Goal: Information Seeking & Learning: Learn about a topic

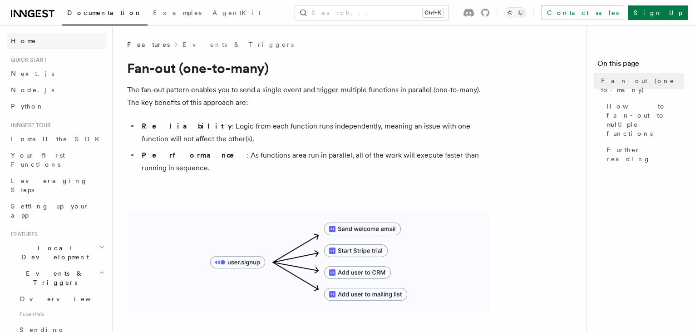
drag, startPoint x: 37, startPoint y: 16, endPoint x: 91, endPoint y: 48, distance: 62.9
click at [37, 16] on icon at bounding box center [38, 13] width 5 height 7
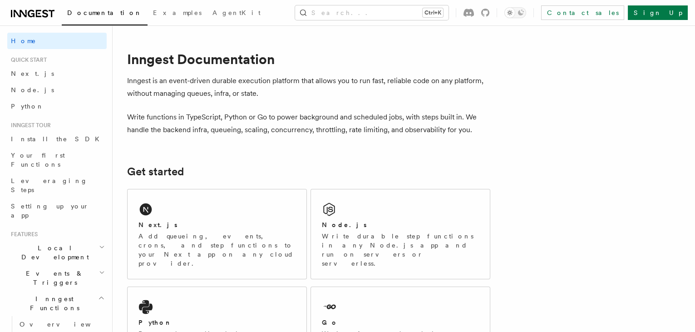
click at [238, 83] on p "Inngest is an event-driven durable execution platform that allows you to run fa…" at bounding box center [308, 86] width 363 height 25
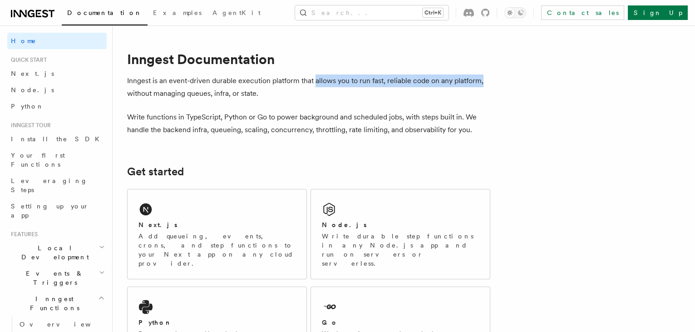
drag, startPoint x: 503, startPoint y: 81, endPoint x: 328, endPoint y: 80, distance: 174.7
click at [328, 80] on p "Inngest is an event-driven durable execution platform that allows you to run fa…" at bounding box center [308, 86] width 363 height 25
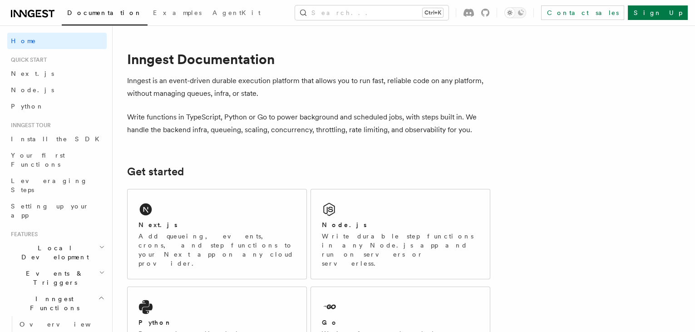
drag, startPoint x: 328, startPoint y: 80, endPoint x: 404, endPoint y: 102, distance: 79.1
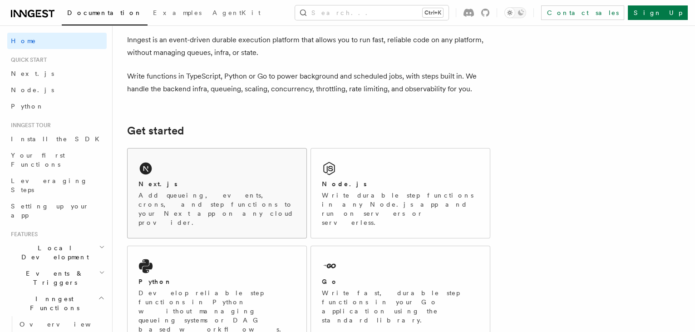
click at [228, 196] on p "Add queueing, events, crons, and step functions to your Next app on any cloud p…" at bounding box center [216, 209] width 157 height 36
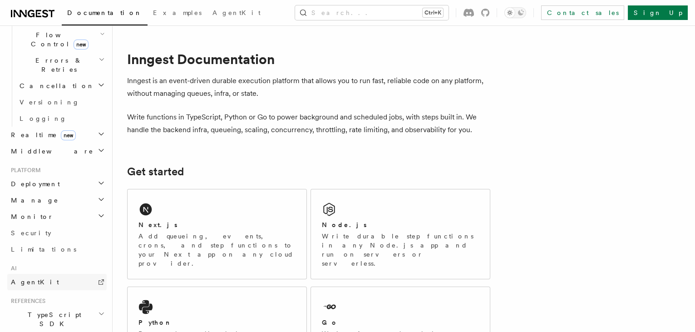
scroll to position [394, 0]
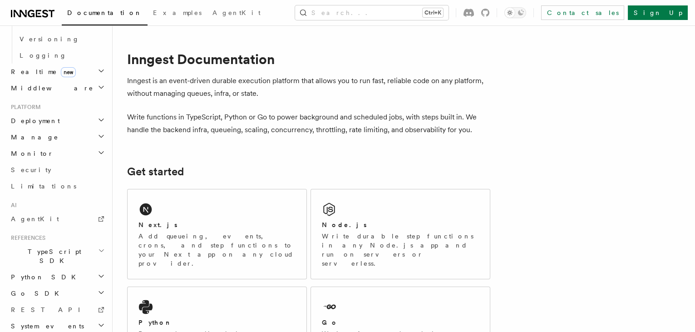
click at [98, 289] on icon "button" at bounding box center [101, 292] width 7 height 7
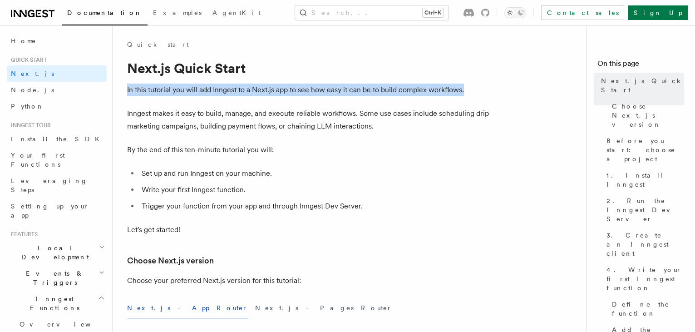
drag, startPoint x: 471, startPoint y: 89, endPoint x: 117, endPoint y: 89, distance: 354.8
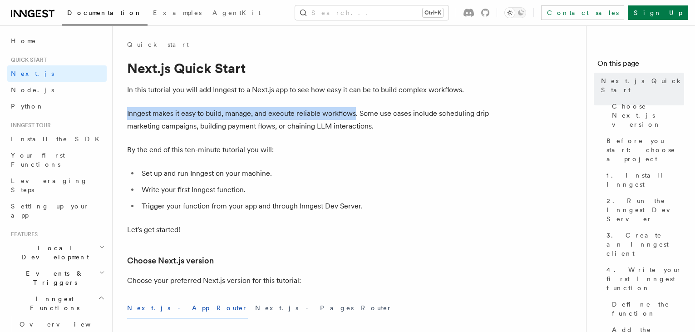
drag, startPoint x: 355, startPoint y: 112, endPoint x: 122, endPoint y: 110, distance: 232.8
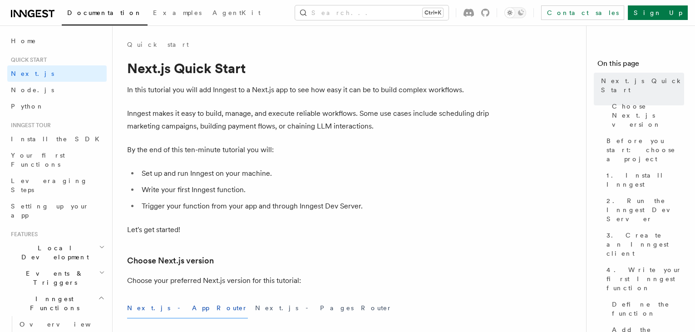
click at [451, 149] on p "By the end of this ten-minute tutorial you will:" at bounding box center [308, 149] width 363 height 13
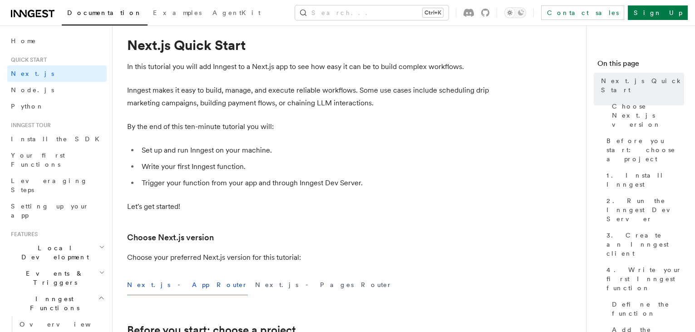
scroll to position [41, 0]
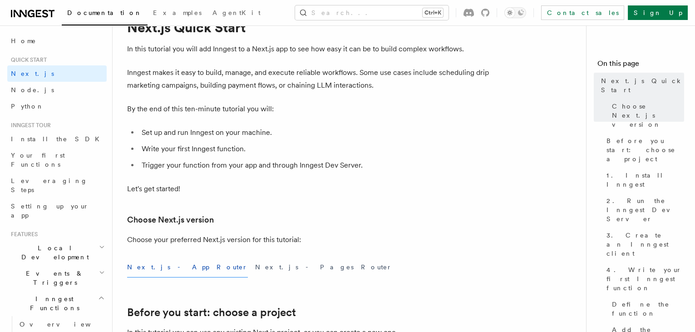
click at [367, 166] on li "Trigger your function from your app and through Inngest Dev Server." at bounding box center [314, 165] width 351 height 13
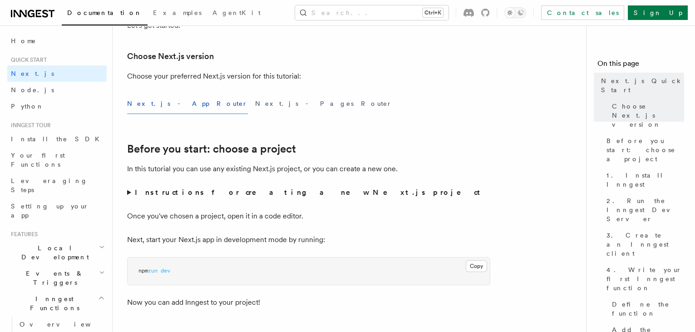
scroll to position [289, 0]
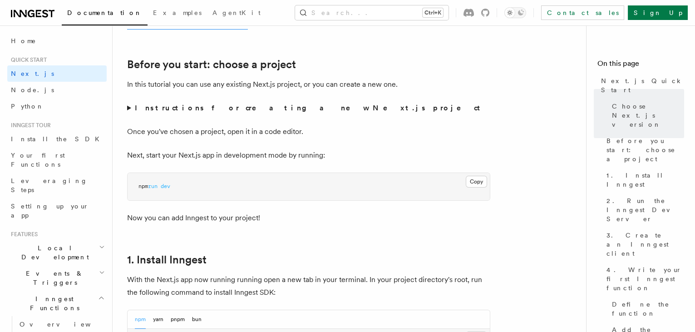
click at [260, 109] on strong "Instructions for creating a new Next.js project" at bounding box center [309, 107] width 349 height 9
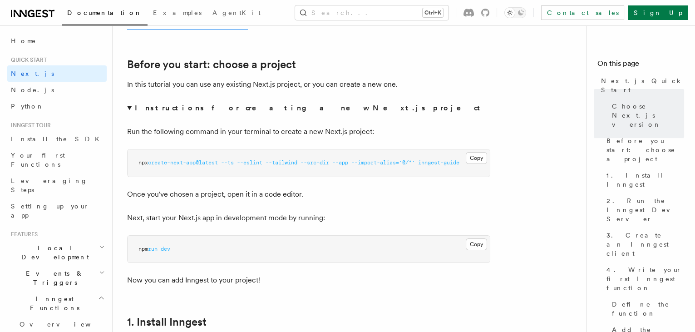
click at [260, 109] on strong "Instructions for creating a new Next.js project" at bounding box center [309, 107] width 349 height 9
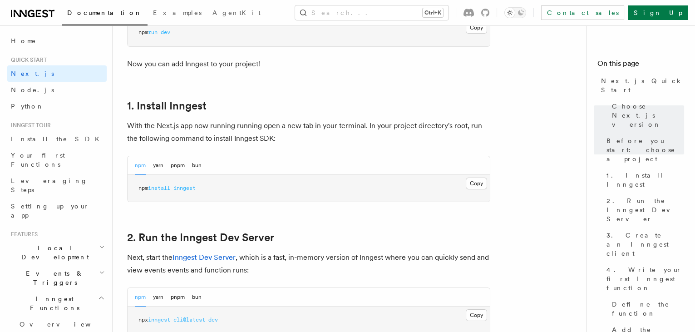
scroll to position [453, 0]
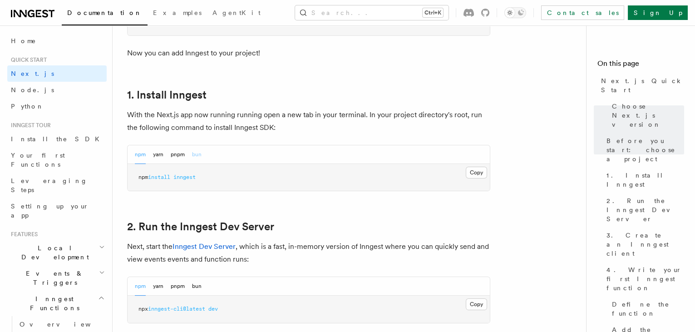
click at [198, 151] on button "bun" at bounding box center [197, 154] width 10 height 19
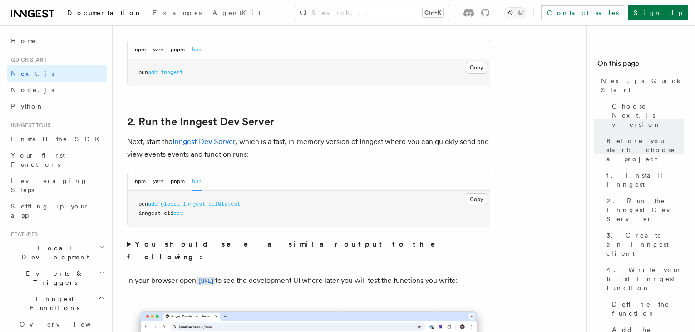
scroll to position [577, 0]
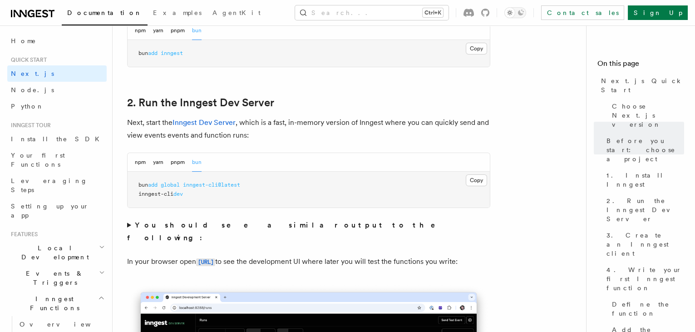
click at [252, 135] on p "Next, start the Inngest Dev Server , which is a fast, in-memory version of Inng…" at bounding box center [308, 128] width 363 height 25
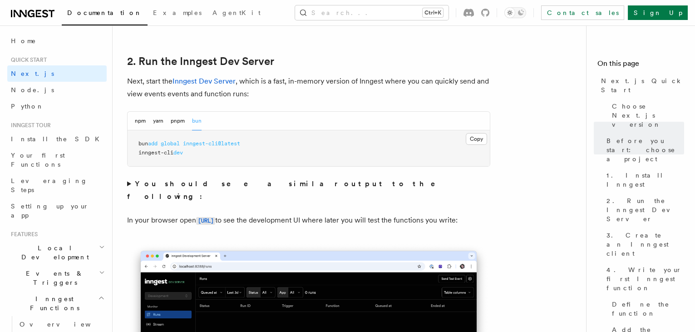
click at [130, 121] on div "npm yarn pnpm bun" at bounding box center [308, 121] width 362 height 19
click at [138, 119] on button "npm" at bounding box center [140, 121] width 11 height 19
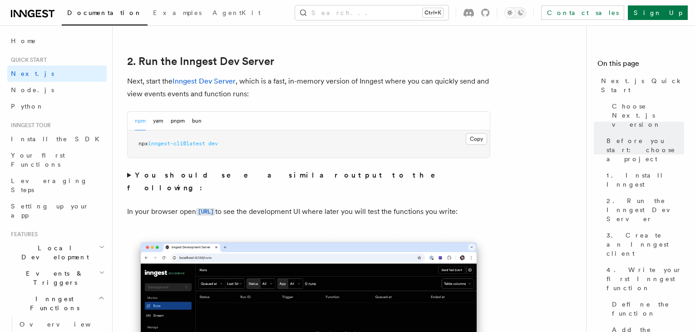
click at [277, 171] on strong "You should see a similar output to the following:" at bounding box center [287, 181] width 321 height 21
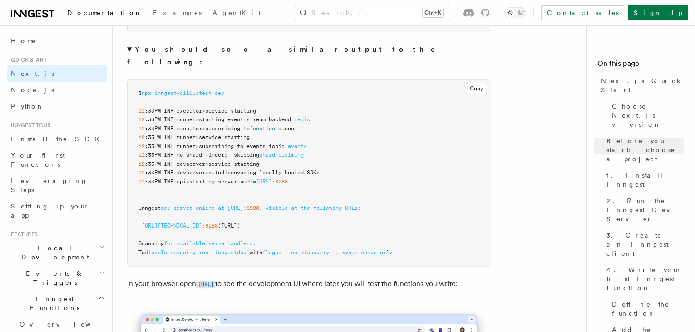
scroll to position [701, 0]
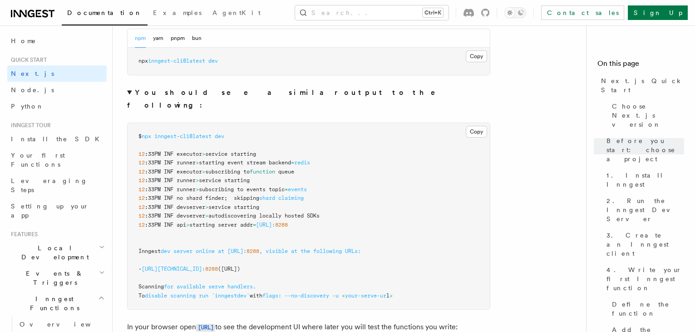
click at [234, 89] on strong "You should see a similar output to the following:" at bounding box center [287, 98] width 321 height 21
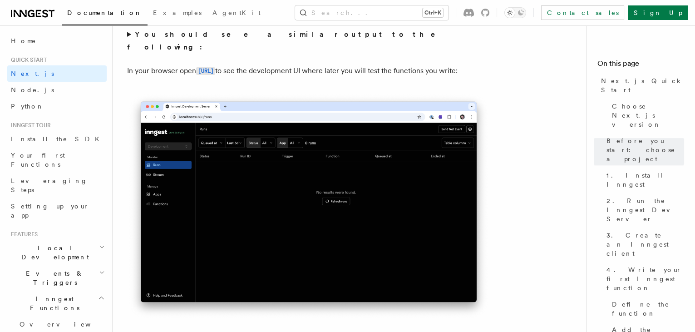
scroll to position [742, 0]
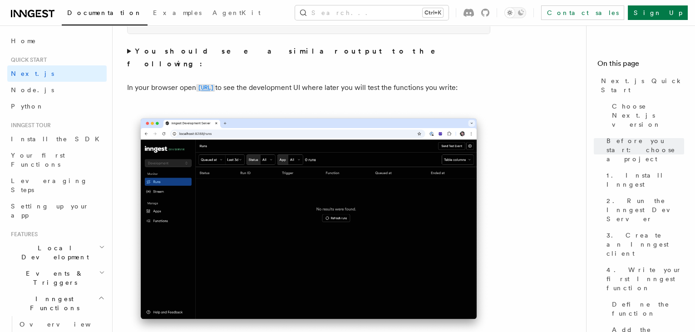
click at [215, 84] on code "http://localhost:8288" at bounding box center [205, 88] width 19 height 8
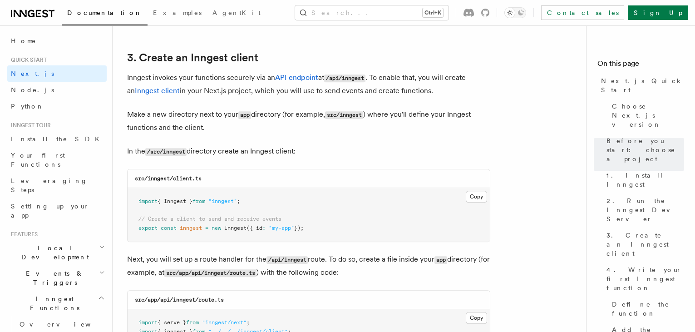
scroll to position [1072, 0]
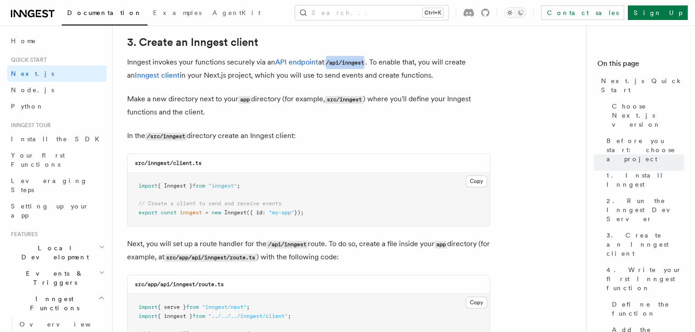
drag, startPoint x: 367, startPoint y: 60, endPoint x: 329, endPoint y: 61, distance: 38.6
click at [329, 61] on code "/api/inngest" at bounding box center [344, 63] width 41 height 8
drag, startPoint x: 329, startPoint y: 61, endPoint x: 392, endPoint y: 124, distance: 89.2
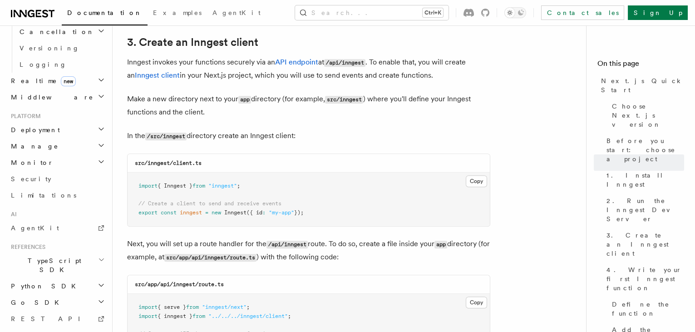
scroll to position [394, 0]
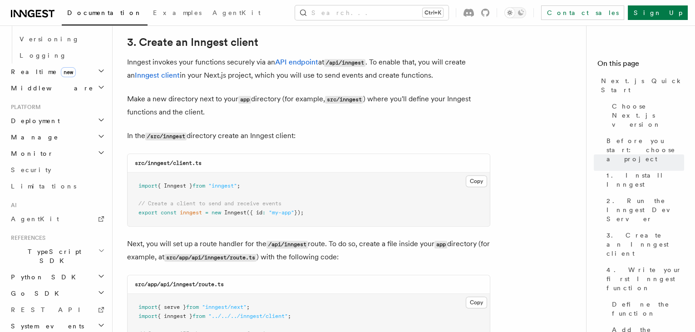
click at [99, 250] on icon "button" at bounding box center [101, 251] width 5 height 2
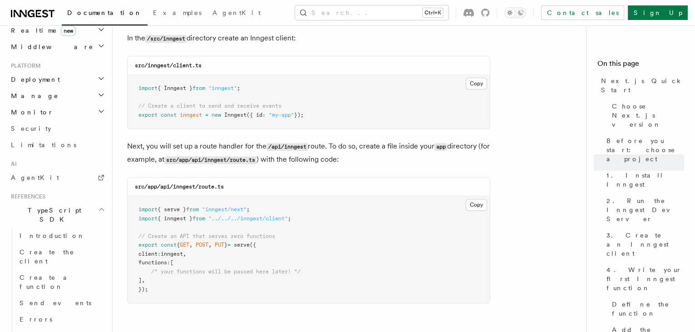
scroll to position [1196, 0]
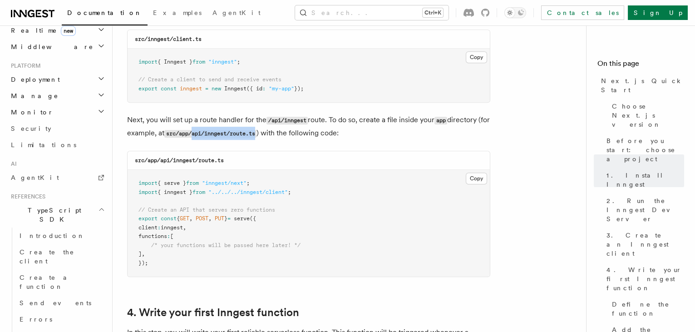
drag, startPoint x: 206, startPoint y: 131, endPoint x: 271, endPoint y: 130, distance: 65.8
click at [256, 130] on code "src/app/api/inngest/route.ts" at bounding box center [210, 134] width 92 height 8
copy code "api/inngest/route.ts"
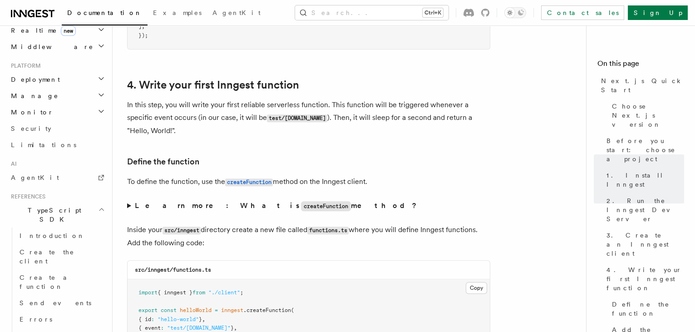
scroll to position [1443, 0]
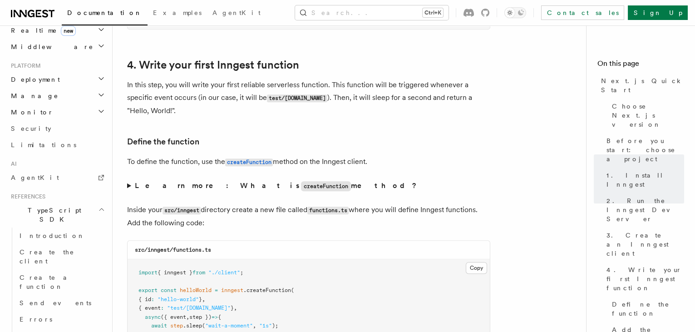
drag, startPoint x: 374, startPoint y: 158, endPoint x: 129, endPoint y: 160, distance: 245.5
click at [129, 160] on p "To define the function, use the createFunction method on the Inngest client." at bounding box center [308, 161] width 363 height 13
click at [397, 165] on p "To define the function, use the createFunction method on the Inngest client." at bounding box center [308, 161] width 363 height 13
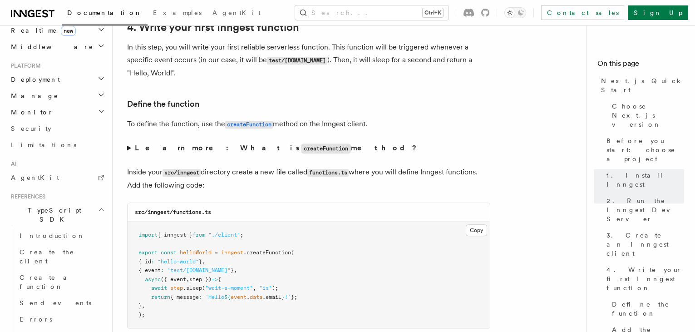
scroll to position [1484, 0]
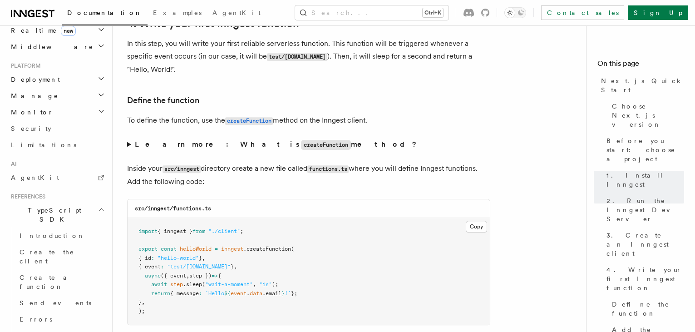
click at [128, 143] on summary "Learn more: What is createFunction method?" at bounding box center [308, 144] width 363 height 13
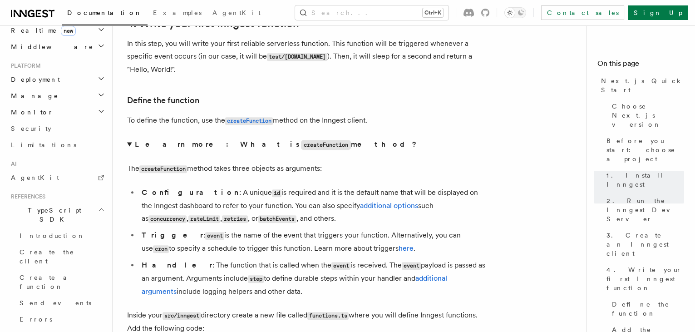
click at [128, 143] on summary "Learn more: What is createFunction method?" at bounding box center [308, 144] width 363 height 13
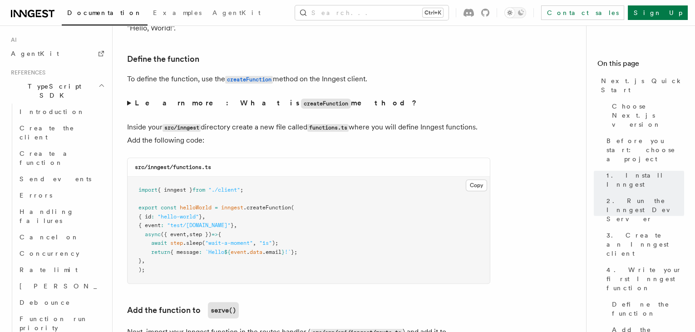
scroll to position [1526, 0]
drag, startPoint x: 219, startPoint y: 212, endPoint x: 146, endPoint y: 215, distance: 73.5
click at [146, 215] on pre "import { inngest } from "./client" ; export const helloWorld = inngest .createF…" at bounding box center [308, 229] width 362 height 107
drag, startPoint x: 146, startPoint y: 215, endPoint x: 265, endPoint y: 233, distance: 121.2
click at [270, 232] on pre "import { inngest } from "./client" ; export const helloWorld = inngest .createF…" at bounding box center [308, 229] width 362 height 107
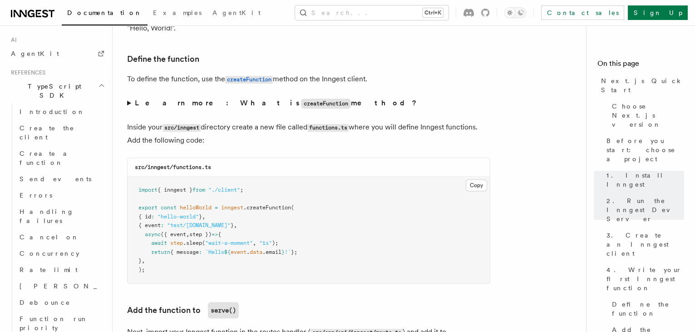
click at [413, 83] on p "To define the function, use the createFunction method on the Inngest client." at bounding box center [308, 79] width 363 height 13
click at [324, 252] on pre "import { inngest } from "./client" ; export const helloWorld = inngest .createF…" at bounding box center [308, 229] width 362 height 107
click at [127, 101] on summary "Learn more: What is createFunction method?" at bounding box center [308, 103] width 363 height 13
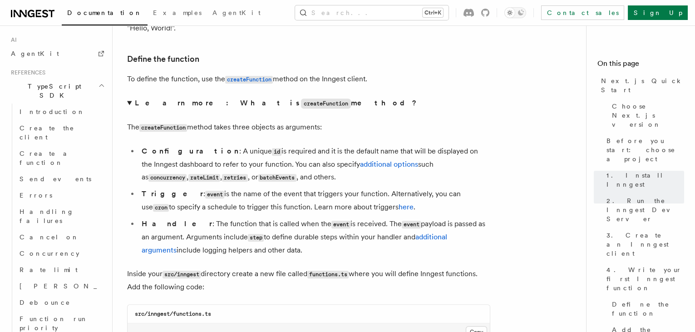
click at [337, 125] on p "The createFunction method takes three objects as arguments:" at bounding box center [308, 127] width 363 height 13
click at [129, 100] on summary "Learn more: What is createFunction method?" at bounding box center [308, 103] width 363 height 13
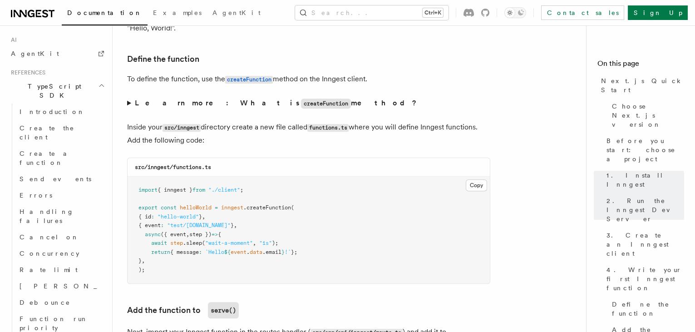
click at [129, 100] on summary "Learn more: What is createFunction method?" at bounding box center [308, 103] width 363 height 13
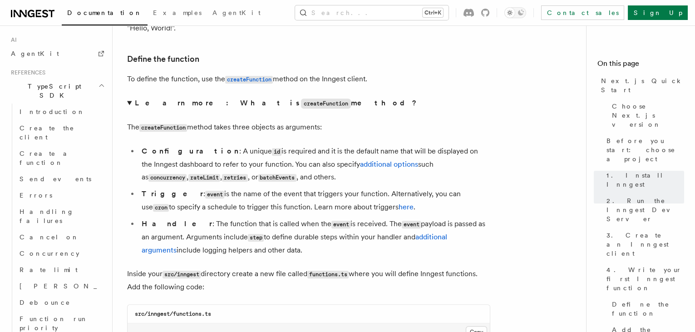
drag, startPoint x: 484, startPoint y: 162, endPoint x: 456, endPoint y: 162, distance: 28.1
click at [220, 174] on code "rateLimit" at bounding box center [204, 178] width 32 height 8
click at [374, 175] on li "Configuration : A unique id is required and it is the default name that will be…" at bounding box center [314, 164] width 351 height 39
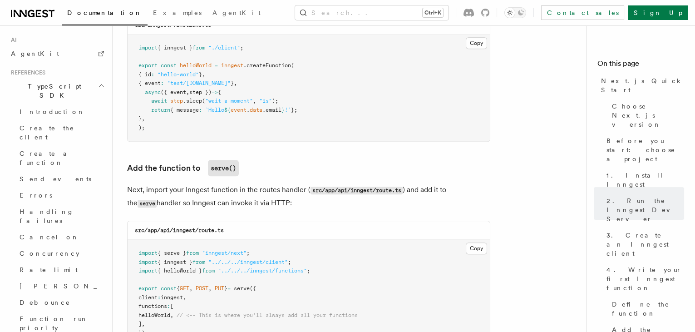
scroll to position [1856, 0]
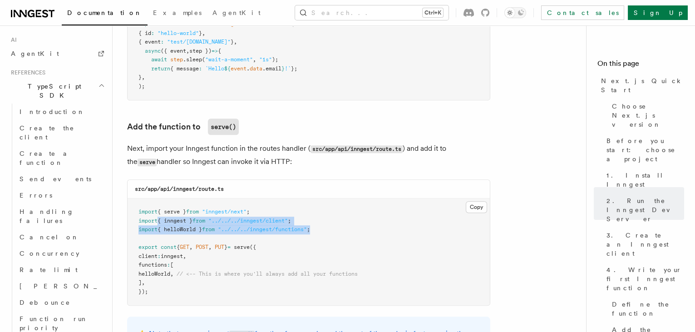
drag, startPoint x: 324, startPoint y: 230, endPoint x: 157, endPoint y: 215, distance: 168.0
click at [157, 215] on pre "import { serve } from "inngest/next" ; import { inngest } from "../../../innges…" at bounding box center [308, 251] width 362 height 107
drag, startPoint x: 157, startPoint y: 215, endPoint x: 423, endPoint y: 211, distance: 266.3
click at [423, 215] on pre "import { serve } from "inngest/next" ; import { inngest } from "../../../innges…" at bounding box center [308, 251] width 362 height 107
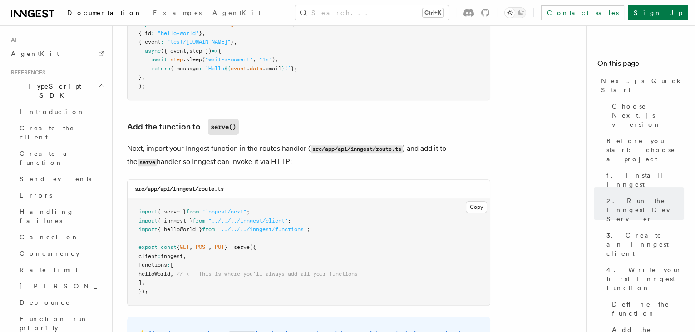
click at [457, 166] on p "Next, import your Inngest function in the routes handler ( src/app/api/inngest/…" at bounding box center [308, 155] width 363 height 26
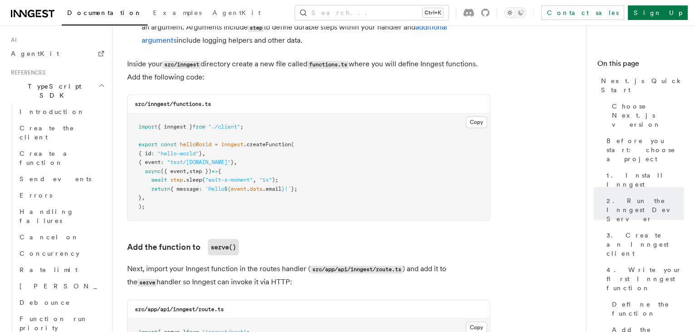
scroll to position [1732, 0]
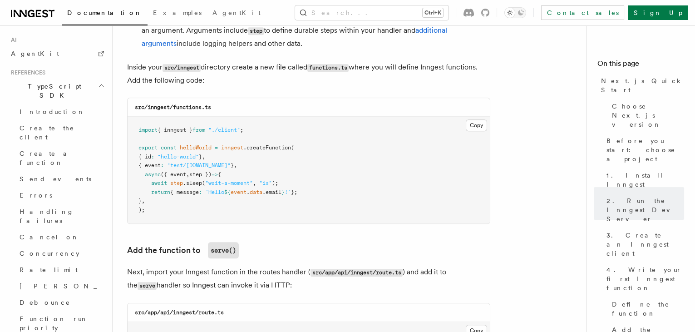
click at [353, 186] on pre "import { inngest } from "./client" ; export const helloWorld = inngest .createF…" at bounding box center [308, 170] width 362 height 107
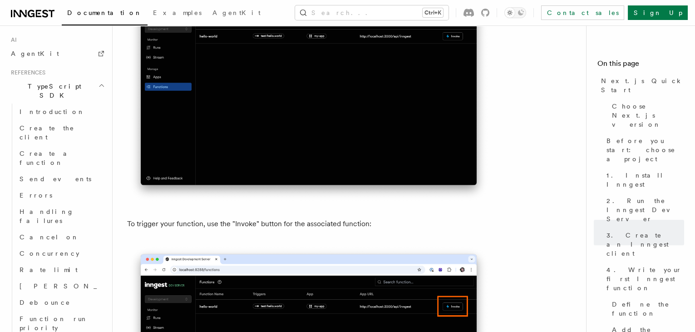
scroll to position [2433, 0]
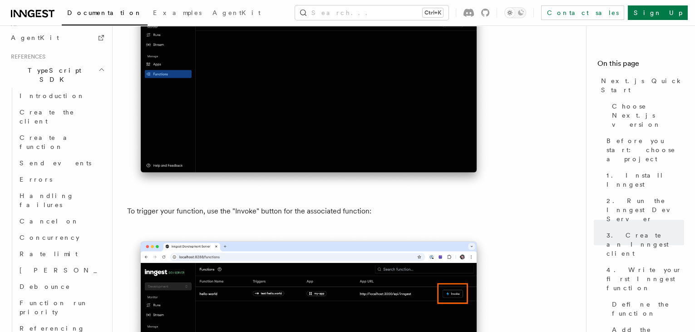
scroll to position [641, 0]
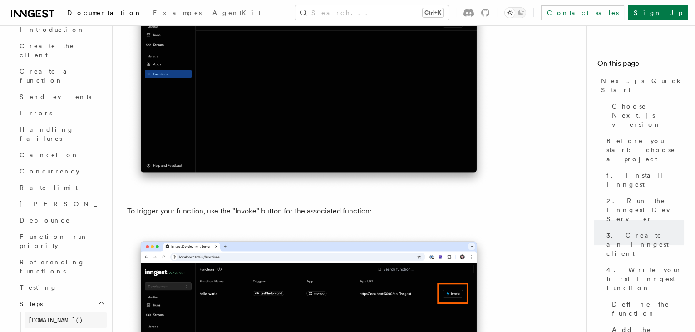
click at [55, 316] on span "[DOMAIN_NAME]()" at bounding box center [55, 319] width 54 height 7
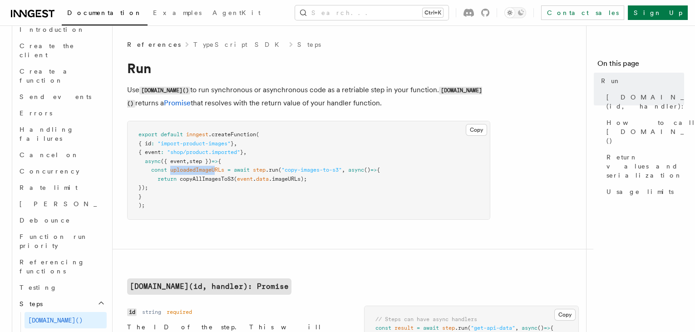
drag, startPoint x: 171, startPoint y: 168, endPoint x: 217, endPoint y: 168, distance: 46.7
click at [217, 168] on span "uploadedImageURLs" at bounding box center [197, 170] width 54 height 6
drag, startPoint x: 217, startPoint y: 168, endPoint x: 228, endPoint y: 167, distance: 10.9
click at [228, 167] on span "const uploadedImageURLs = await step .run ( "copy-images-to-s3" , async () => {" at bounding box center [258, 170] width 241 height 6
drag, startPoint x: 228, startPoint y: 167, endPoint x: 315, endPoint y: 201, distance: 93.5
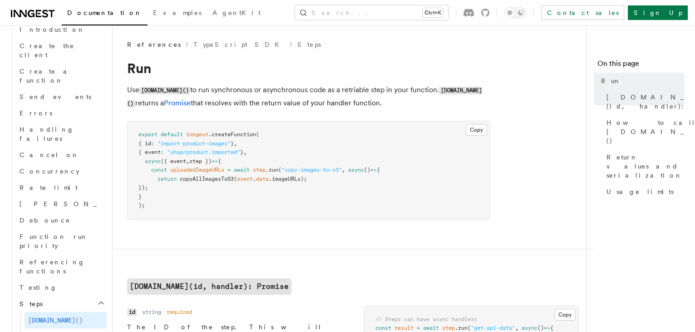
click at [315, 201] on pre "export default inngest .createFunction ( { id : "import-product-images" } , { e…" at bounding box center [308, 170] width 362 height 98
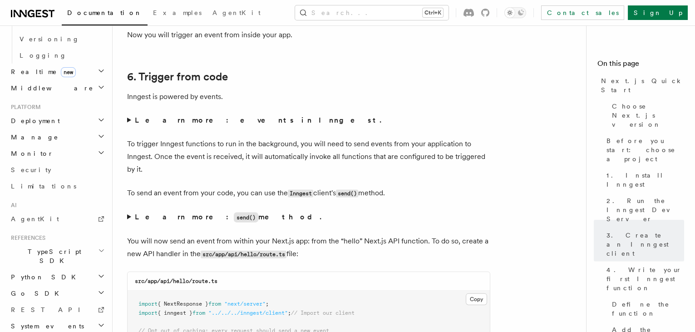
scroll to position [4561, 0]
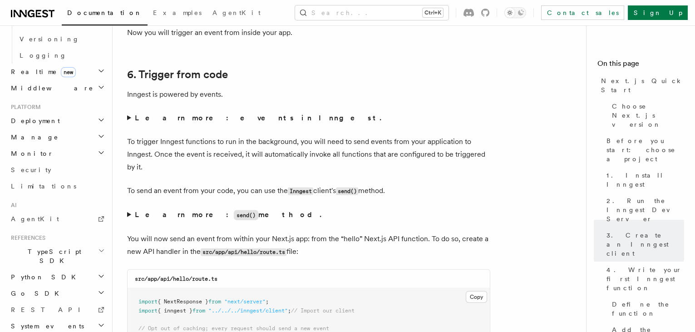
click at [127, 114] on summary "Learn more: events in Inngest." at bounding box center [308, 118] width 363 height 13
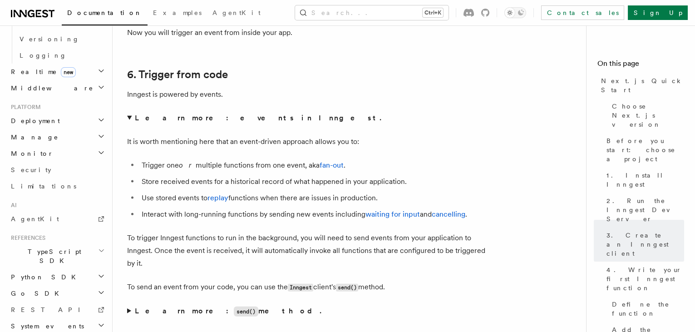
click at [127, 114] on summary "Learn more: events in Inngest." at bounding box center [308, 118] width 363 height 13
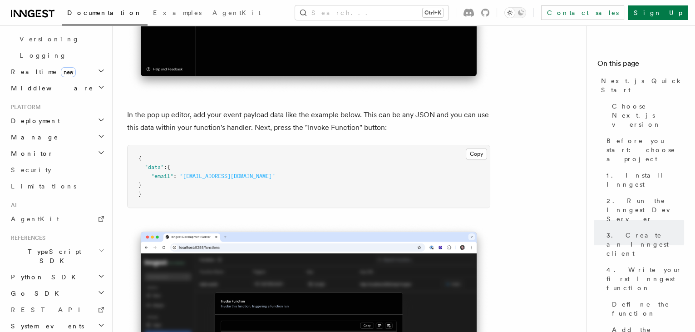
scroll to position [2663, 0]
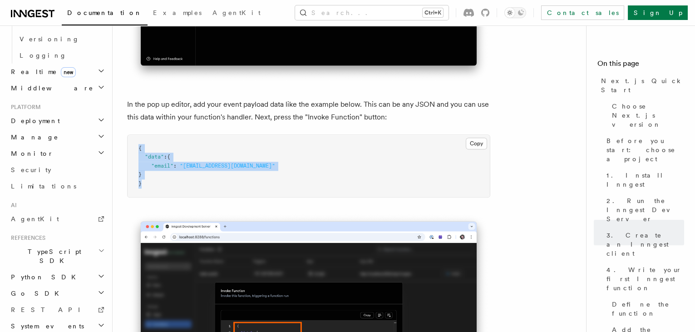
drag, startPoint x: 143, startPoint y: 184, endPoint x: 137, endPoint y: 142, distance: 42.1
click at [137, 142] on pre "{ "data" : { "email" : "test@example.com" } }" at bounding box center [308, 166] width 362 height 63
drag, startPoint x: 137, startPoint y: 142, endPoint x: 360, endPoint y: 170, distance: 224.1
click at [358, 155] on pre "{ "data" : { "email" : "test@example.com" } }" at bounding box center [308, 166] width 362 height 63
click at [357, 157] on pre "{ "data" : { "email" : "test@example.com" } }" at bounding box center [308, 166] width 362 height 63
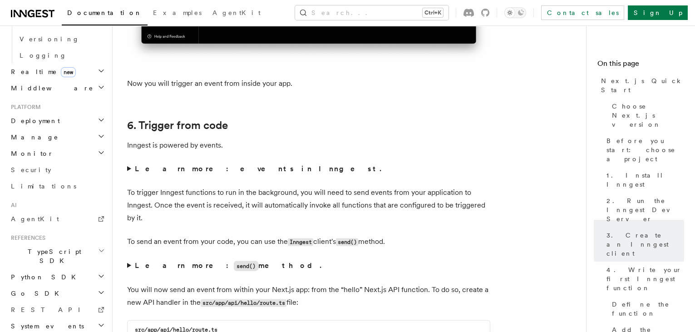
scroll to position [4519, 0]
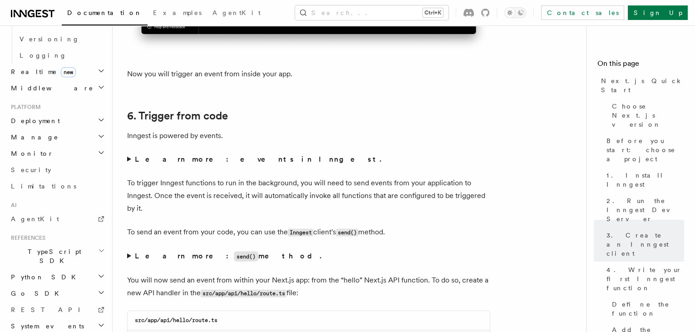
click at [183, 160] on strong "Learn more: events in Inngest." at bounding box center [259, 159] width 248 height 9
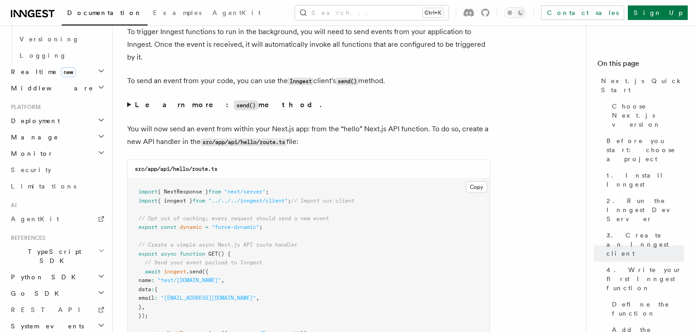
scroll to position [4767, 0]
click at [400, 80] on p "To send an event from your code, you can use the Inngest client's send() method." at bounding box center [308, 80] width 363 height 13
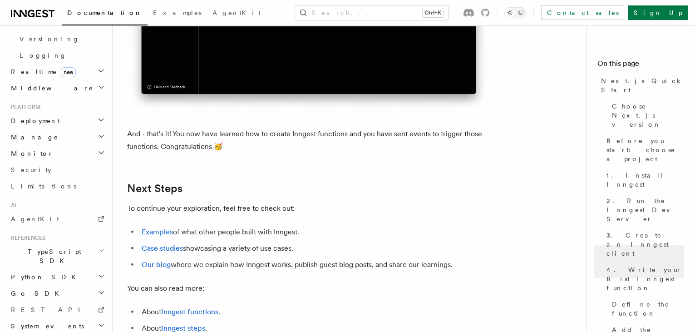
scroll to position [5757, 0]
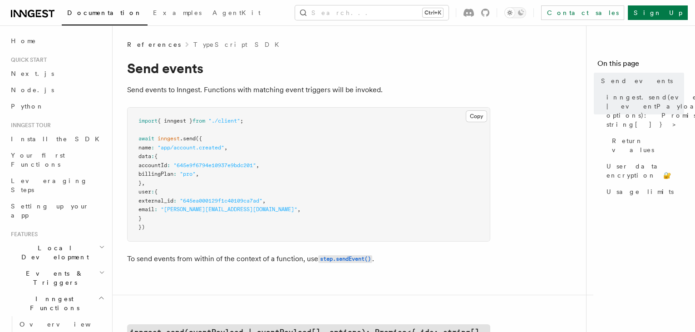
click at [206, 139] on pre "import { inngest } from "./client" ; await inngest .send ({ name : "app/account…" at bounding box center [308, 174] width 362 height 133
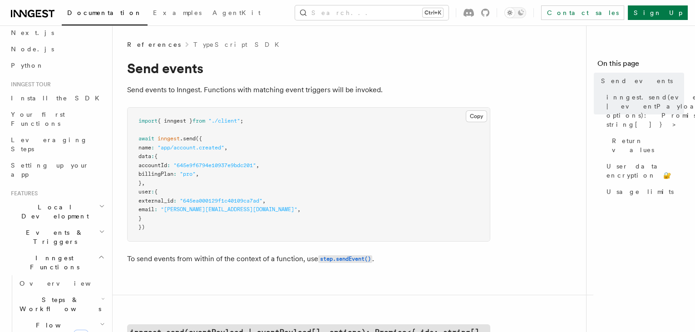
click at [100, 205] on icon "button" at bounding box center [102, 206] width 4 height 2
click at [99, 202] on icon "button" at bounding box center [102, 205] width 6 height 7
click at [99, 228] on icon "button" at bounding box center [102, 231] width 6 height 7
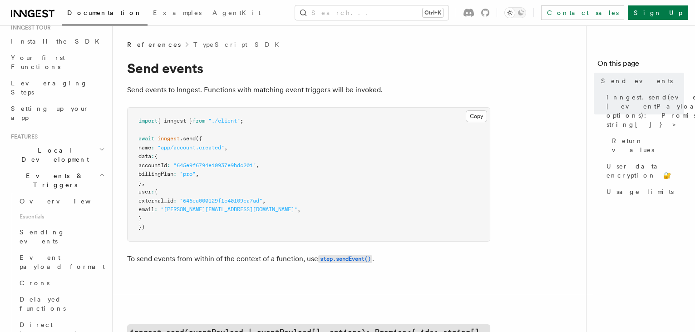
scroll to position [123, 0]
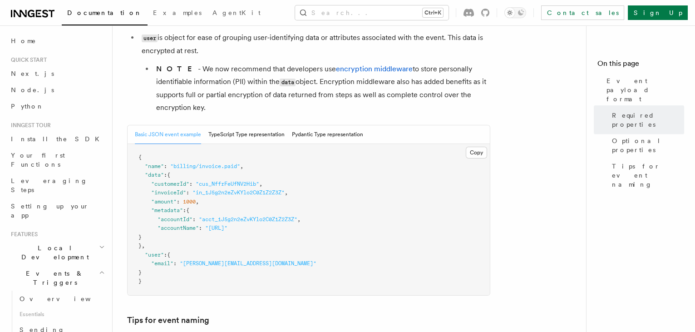
scroll to position [330, 0]
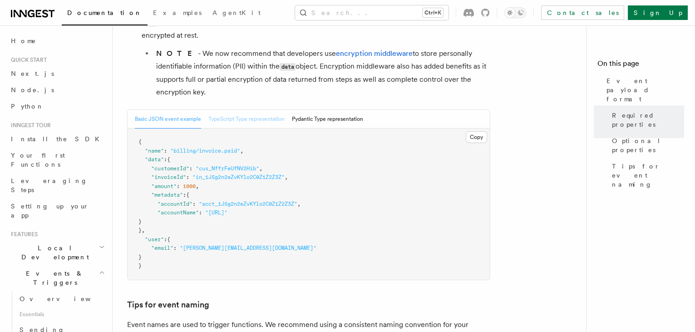
click at [267, 119] on button "TypeScript Type representation" at bounding box center [246, 119] width 76 height 19
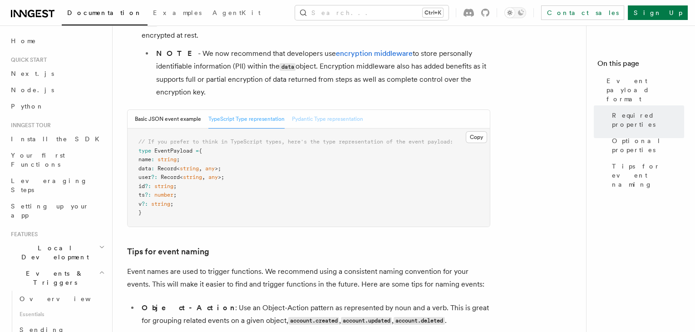
click at [317, 118] on button "Pydantic Type representation" at bounding box center [327, 119] width 71 height 19
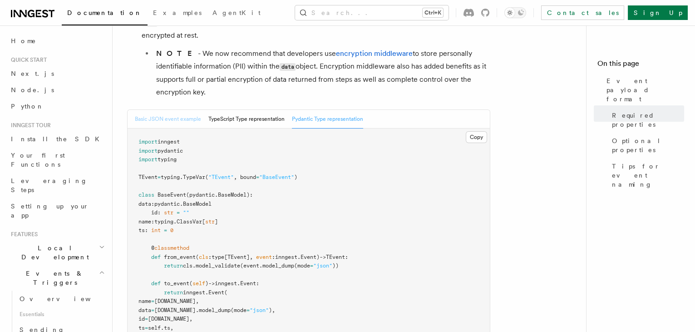
click at [164, 120] on button "Basic JSON event example" at bounding box center [168, 119] width 66 height 19
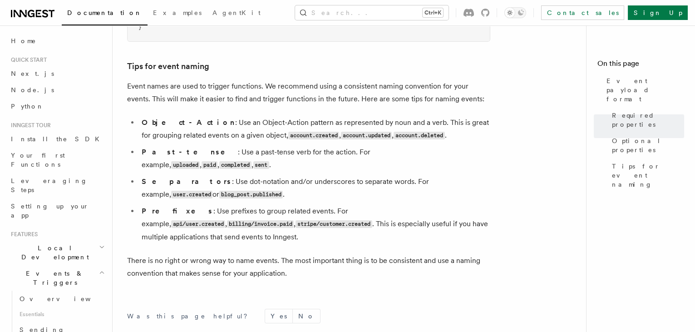
scroll to position [561, 0]
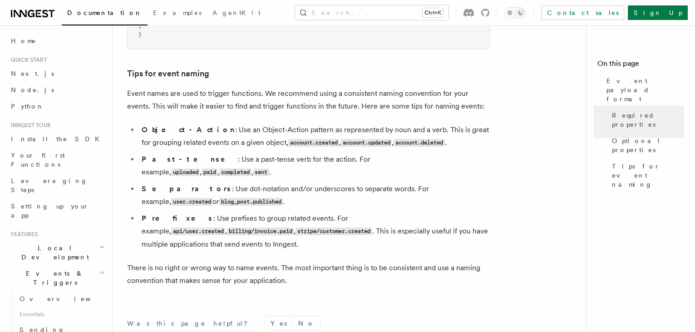
click at [259, 138] on li "Object-Action : Use an Object-Action pattern as represented by noun and a verb.…" at bounding box center [314, 136] width 351 height 26
click at [288, 140] on code "account.created" at bounding box center [313, 143] width 51 height 8
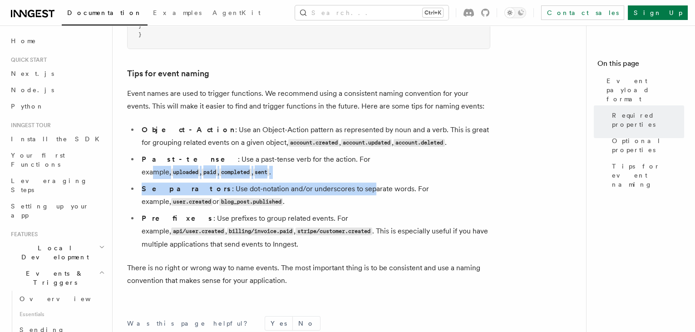
drag, startPoint x: 259, startPoint y: 140, endPoint x: 321, endPoint y: 166, distance: 67.5
click at [321, 166] on ul "Object-Action : Use an Object-Action pattern as represented by noun and a verb.…" at bounding box center [308, 186] width 363 height 127
drag, startPoint x: 321, startPoint y: 166, endPoint x: 474, endPoint y: 164, distance: 152.9
click at [474, 164] on li "Past-tense : Use a past-tense verb for the action. For example, uploaded , paid…" at bounding box center [314, 166] width 351 height 26
click at [478, 182] on li "Separators : Use dot-notation and/or underscores to separate words. For example…" at bounding box center [314, 195] width 351 height 26
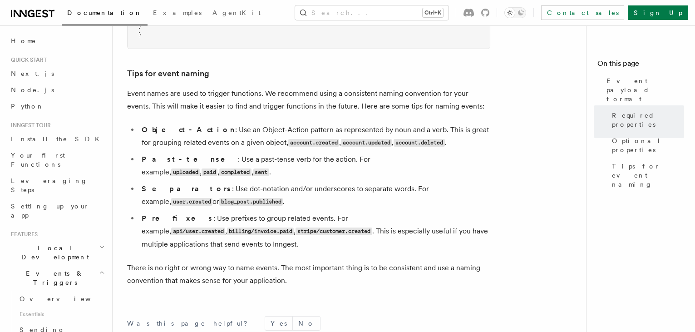
click at [290, 142] on code "account.created" at bounding box center [313, 143] width 51 height 8
drag, startPoint x: 290, startPoint y: 143, endPoint x: 358, endPoint y: 178, distance: 76.5
click at [358, 182] on li "Separators : Use dot-notation and/or underscores to separate words. For example…" at bounding box center [314, 195] width 351 height 26
drag, startPoint x: 358, startPoint y: 178, endPoint x: 431, endPoint y: 189, distance: 73.0
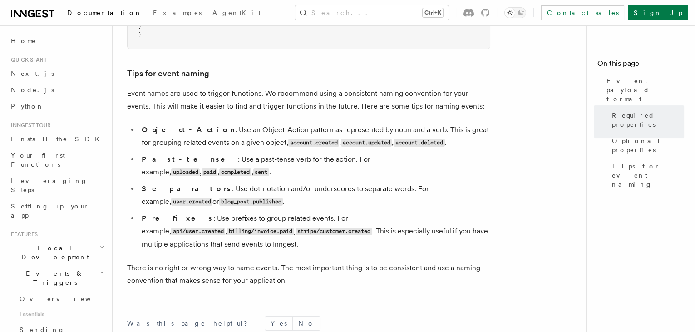
click at [431, 189] on li "Separators : Use dot-notation and/or underscores to separate words. For example…" at bounding box center [314, 195] width 351 height 26
click at [225, 227] on code "api/user.created" at bounding box center [198, 231] width 54 height 8
drag, startPoint x: 340, startPoint y: 207, endPoint x: 387, endPoint y: 235, distance: 54.9
click at [387, 235] on li "Prefixes : Use prefixes to group related events. For example, api/user.created …" at bounding box center [314, 231] width 351 height 39
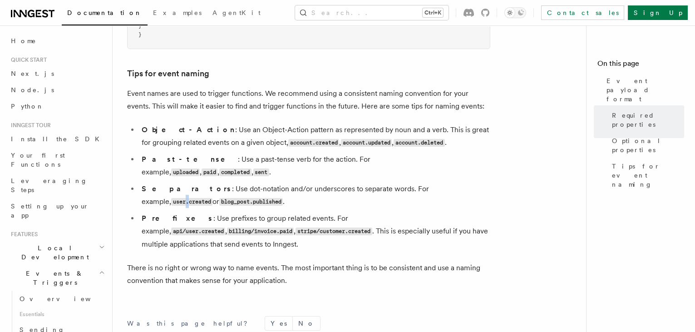
click at [212, 198] on code "user.created" at bounding box center [191, 202] width 41 height 8
drag, startPoint x: 422, startPoint y: 177, endPoint x: 335, endPoint y: 191, distance: 88.2
click at [359, 189] on li "Separators : Use dot-notation and/or underscores to separate words. For example…" at bounding box center [314, 195] width 351 height 26
click at [301, 268] on p "There is no right or wrong way to name events. The most important thing is to b…" at bounding box center [308, 273] width 363 height 25
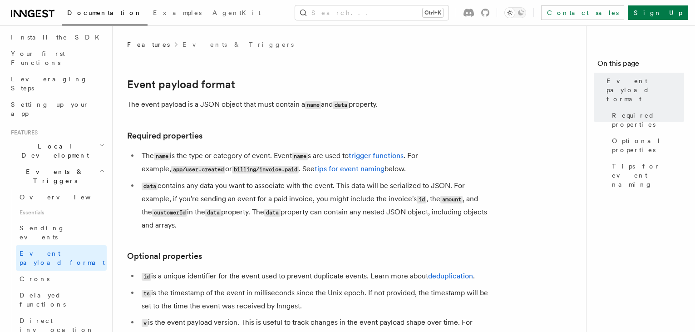
scroll to position [82, 0]
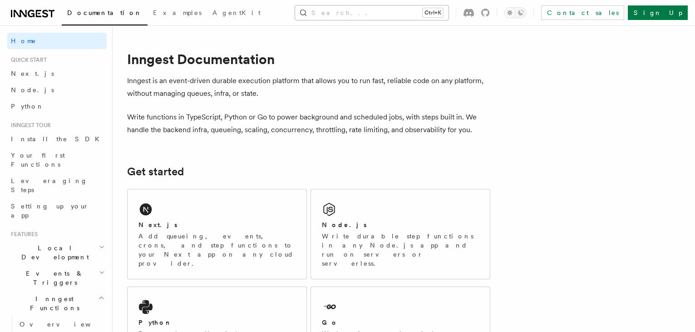
click at [363, 10] on button "Search... Ctrl+K" at bounding box center [371, 12] width 153 height 15
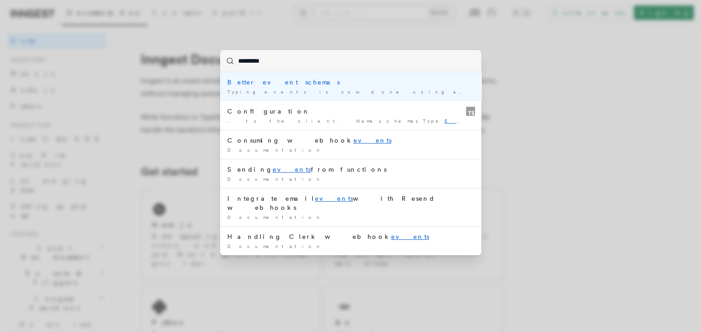
type input "**********"
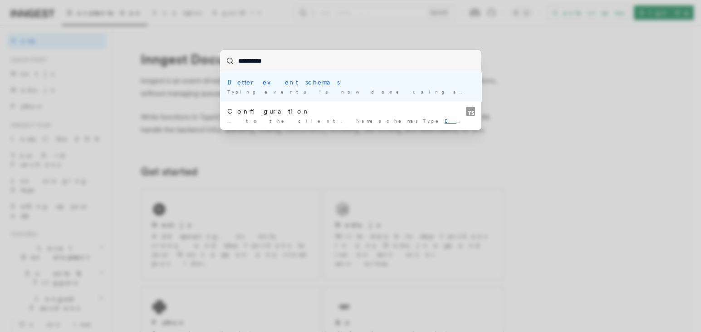
click at [363, 91] on div "Typing events is now done using a new EventSchem as …" at bounding box center [350, 91] width 247 height 7
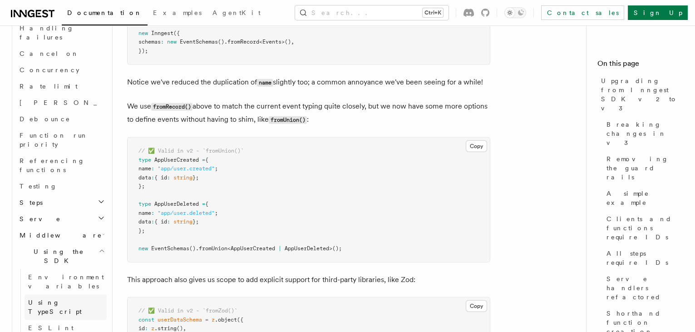
scroll to position [753, 0]
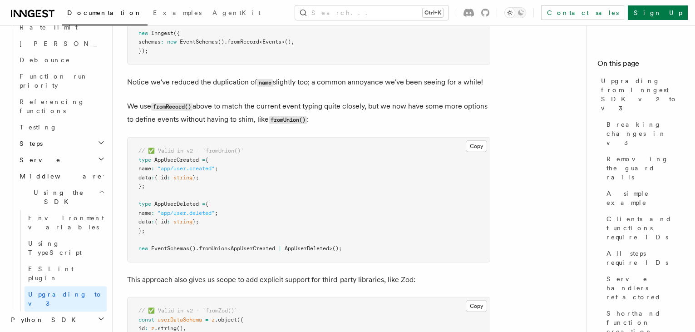
scroll to position [834, 0]
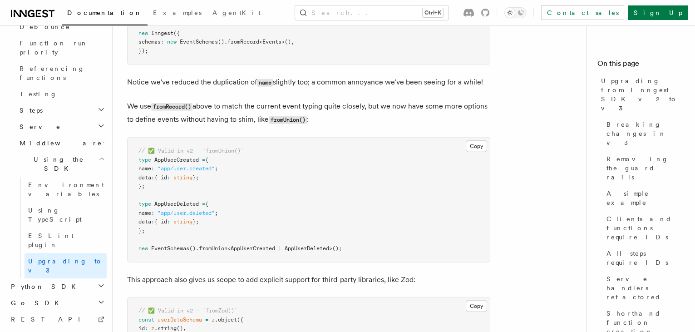
click at [96, 327] on h2 "System events" at bounding box center [56, 335] width 99 height 16
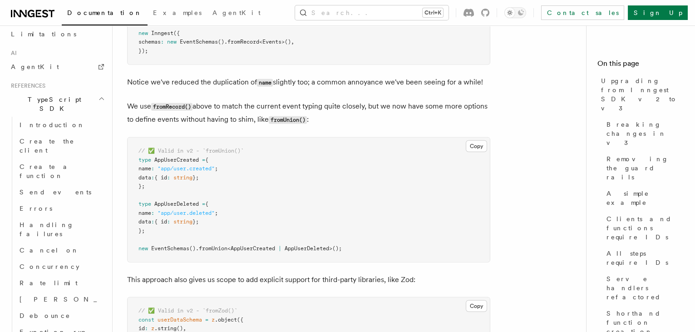
scroll to position [587, 0]
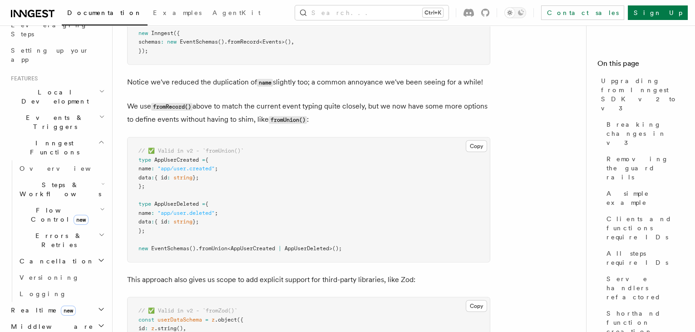
scroll to position [175, 0]
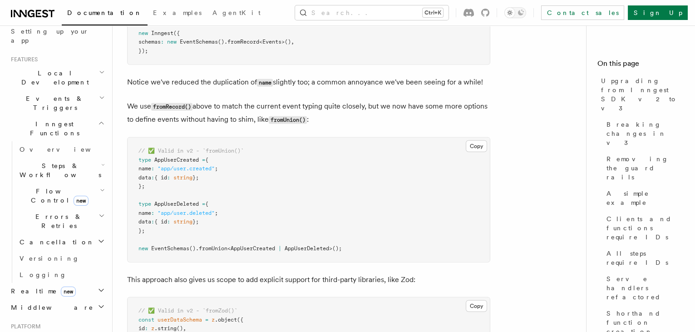
click at [99, 299] on h2 "Middleware" at bounding box center [56, 307] width 99 height 16
click at [98, 303] on icon "button" at bounding box center [101, 306] width 7 height 7
click at [98, 286] on icon "button" at bounding box center [101, 289] width 7 height 7
click at [98, 283] on h2 "Realtime new" at bounding box center [56, 291] width 99 height 16
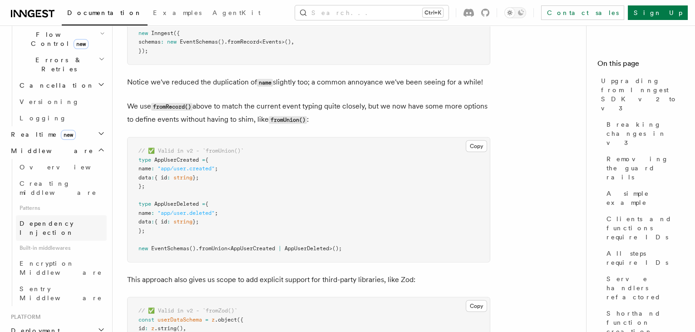
scroll to position [340, 0]
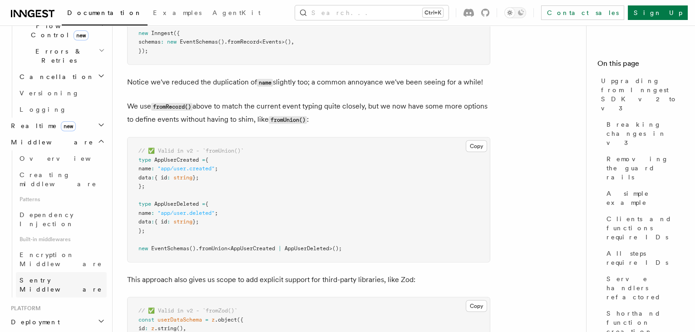
click at [56, 276] on span "Sentry Middleware" at bounding box center [61, 284] width 83 height 16
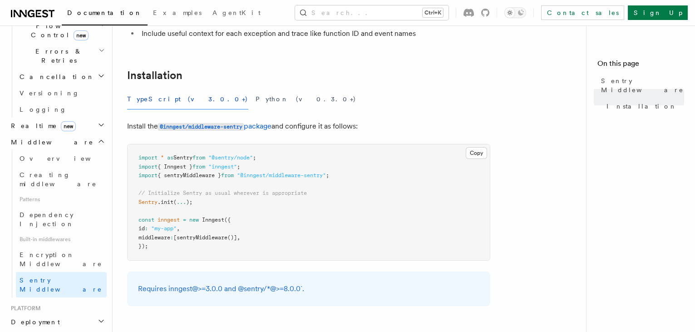
scroll to position [101, 0]
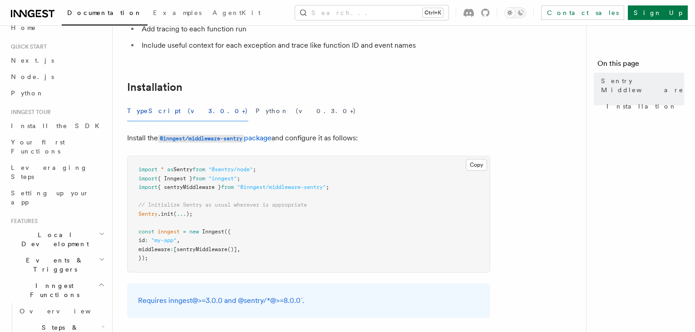
scroll to position [0, 0]
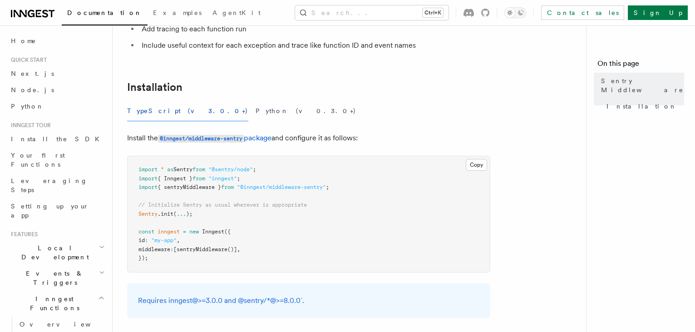
click at [62, 265] on h2 "Events & Triggers" at bounding box center [56, 277] width 99 height 25
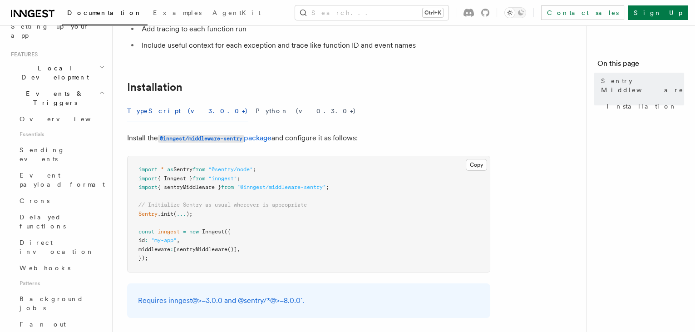
scroll to position [165, 0]
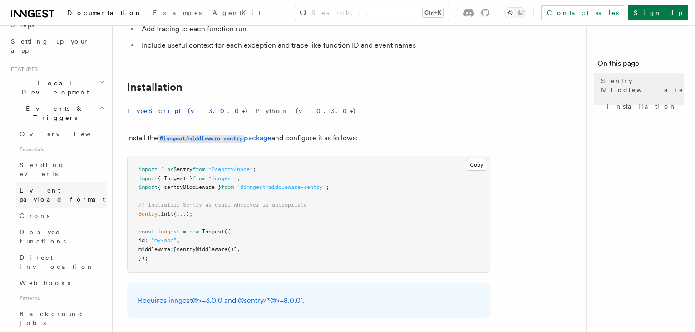
click at [55, 186] on span "Event payload format" at bounding box center [62, 194] width 85 height 16
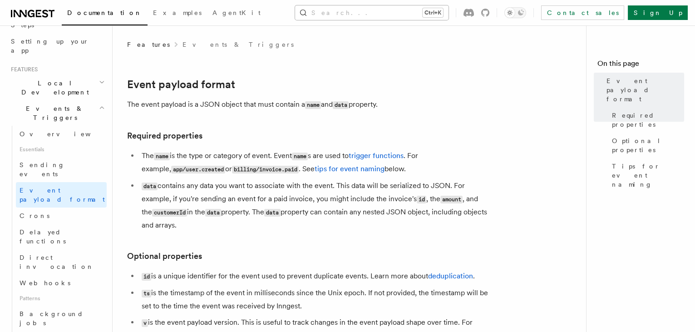
click at [398, 15] on button "Search... Ctrl+K" at bounding box center [371, 12] width 153 height 15
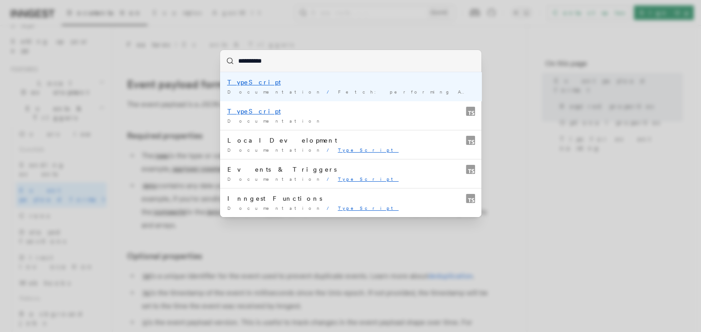
drag, startPoint x: 277, startPoint y: 68, endPoint x: 225, endPoint y: 67, distance: 52.6
click at [225, 67] on input "**********" at bounding box center [350, 61] width 261 height 22
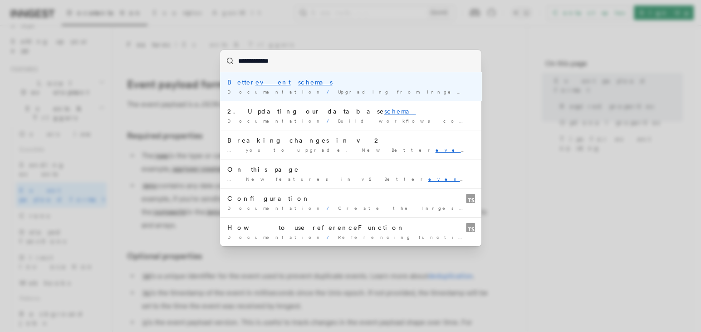
type input "**********"
click at [559, 150] on div "**********" at bounding box center [350, 166] width 701 height 332
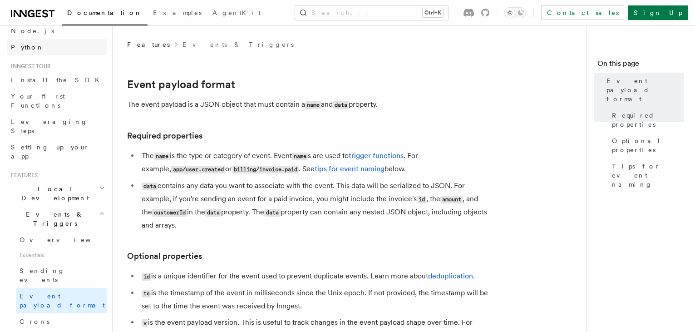
scroll to position [82, 0]
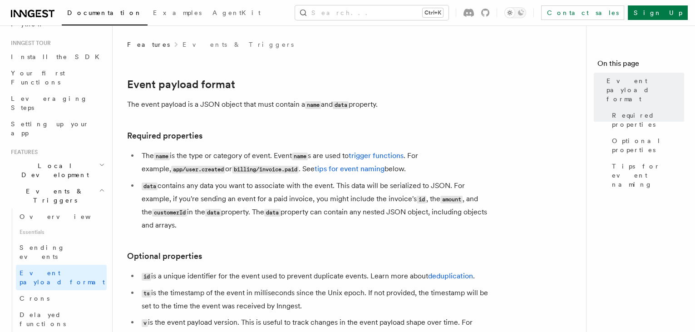
click at [99, 161] on icon "button" at bounding box center [102, 164] width 6 height 7
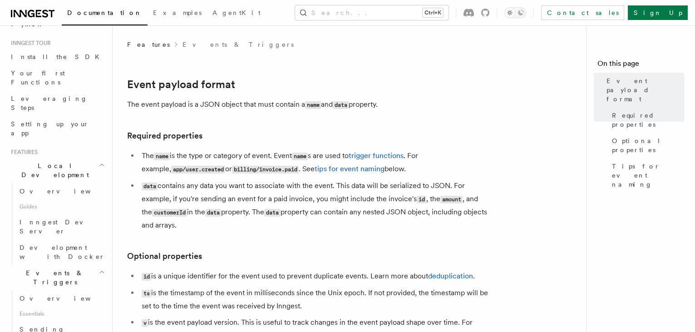
click at [99, 161] on icon "button" at bounding box center [102, 164] width 6 height 7
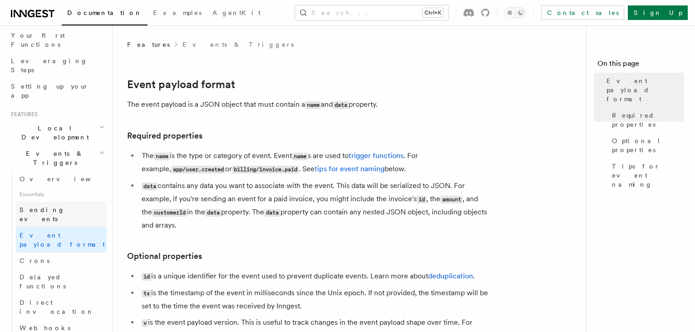
scroll to position [123, 0]
click at [62, 201] on span "Sending events" at bounding box center [63, 210] width 87 height 18
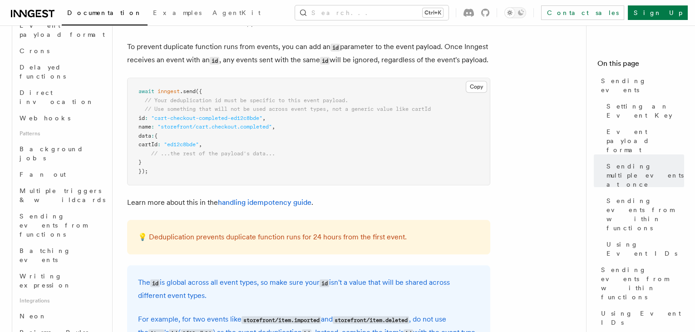
scroll to position [330, 0]
click at [59, 272] on span "Writing expression" at bounding box center [46, 280] width 52 height 16
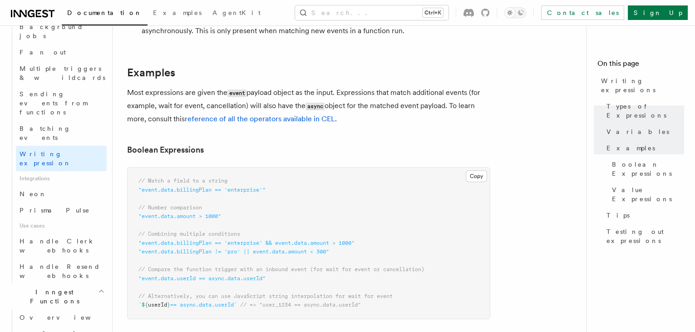
scroll to position [495, 0]
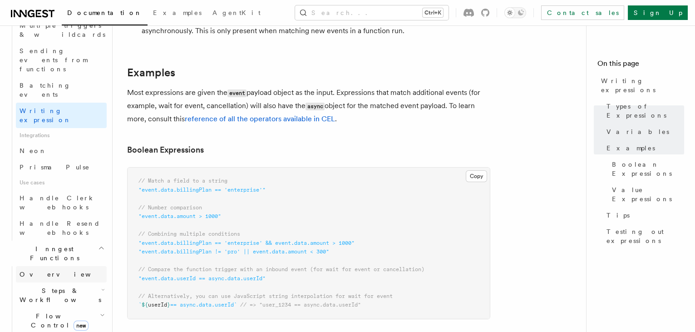
click at [40, 270] on span "Overview" at bounding box center [66, 273] width 93 height 7
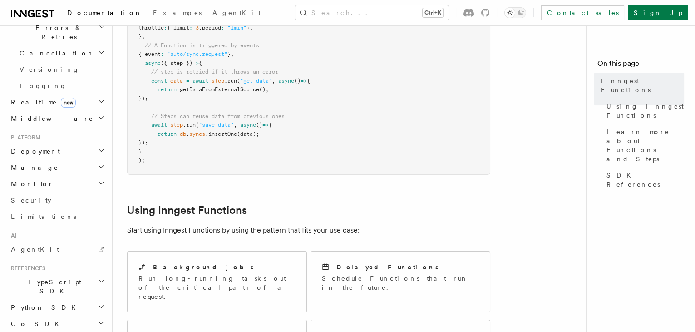
scroll to position [371, 0]
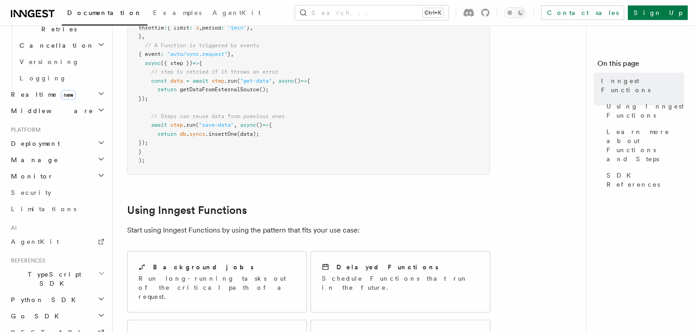
click at [98, 269] on icon "button" at bounding box center [101, 272] width 7 height 7
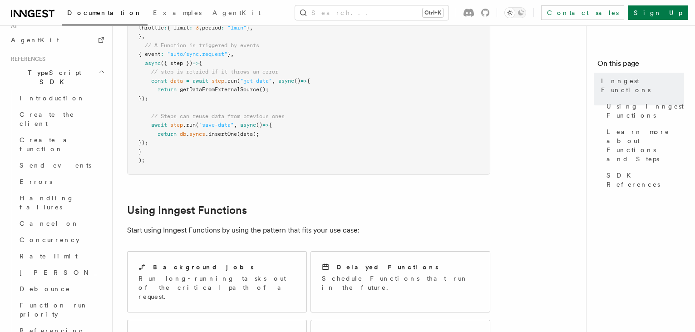
scroll to position [618, 0]
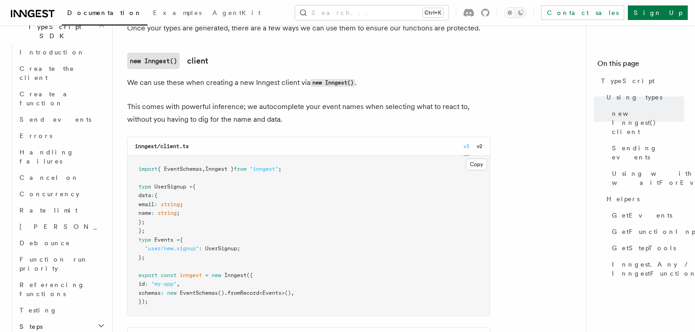
scroll to position [247, 0]
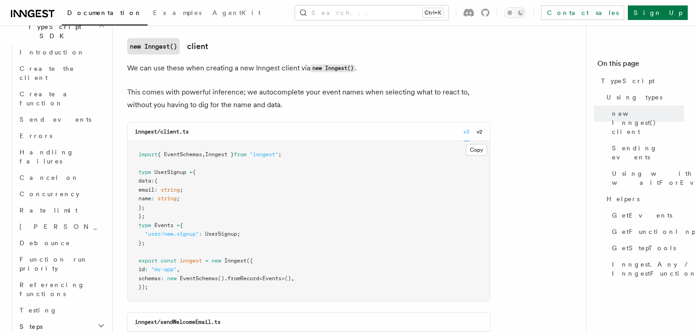
click at [309, 280] on pre "import { EventSchemas , Inngest } from "inngest" ; type UserSignup = { data : {…" at bounding box center [308, 221] width 362 height 160
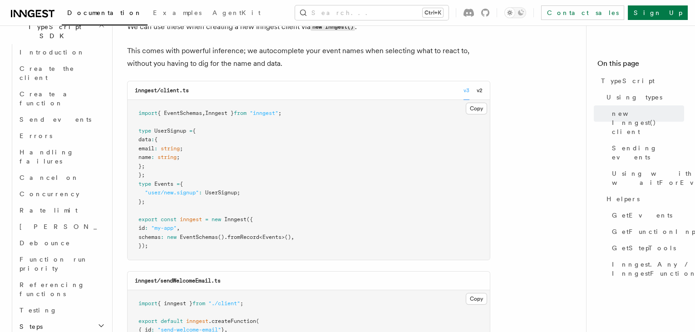
scroll to position [330, 0]
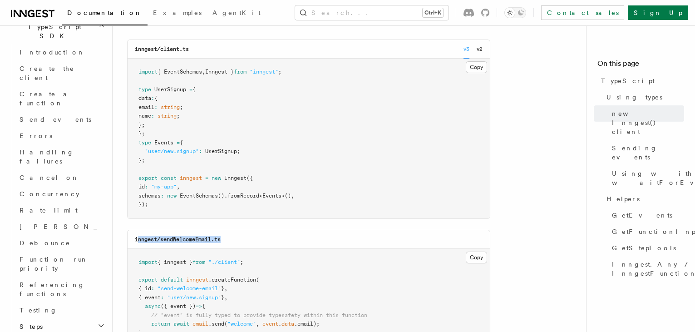
drag, startPoint x: 228, startPoint y: 239, endPoint x: 138, endPoint y: 235, distance: 89.4
click at [138, 235] on div "inngest/sendWelcomeEmail.ts" at bounding box center [308, 239] width 362 height 19
click at [323, 232] on div "inngest/sendWelcomeEmail.ts" at bounding box center [308, 239] width 362 height 19
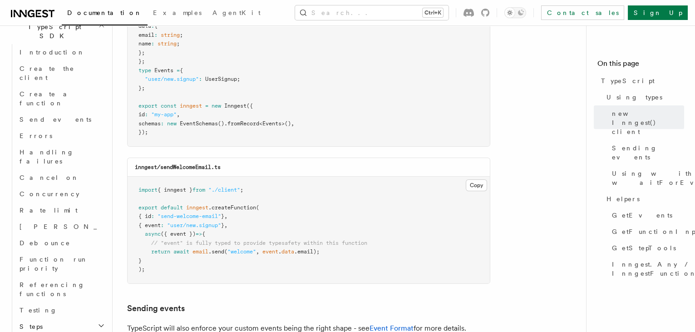
scroll to position [412, 0]
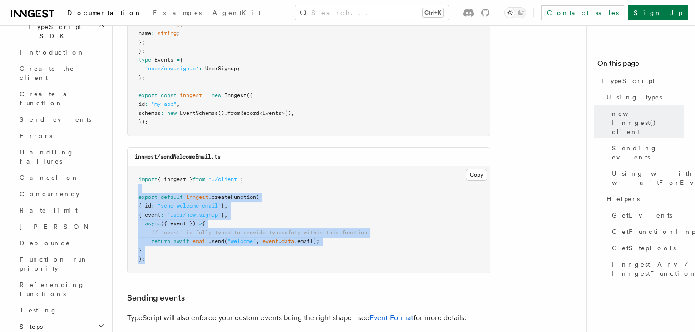
drag, startPoint x: 147, startPoint y: 259, endPoint x: 130, endPoint y: 190, distance: 71.5
click at [130, 190] on pre "import { inngest } from "./client" ; export default inngest .createFunction ( {…" at bounding box center [308, 219] width 362 height 107
drag, startPoint x: 130, startPoint y: 190, endPoint x: 369, endPoint y: 199, distance: 239.3
click at [369, 199] on pre "import { inngest } from "./client" ; export default inngest .createFunction ( {…" at bounding box center [308, 219] width 362 height 107
click at [345, 199] on pre "import { inngest } from "./client" ; export default inngest .createFunction ( {…" at bounding box center [308, 219] width 362 height 107
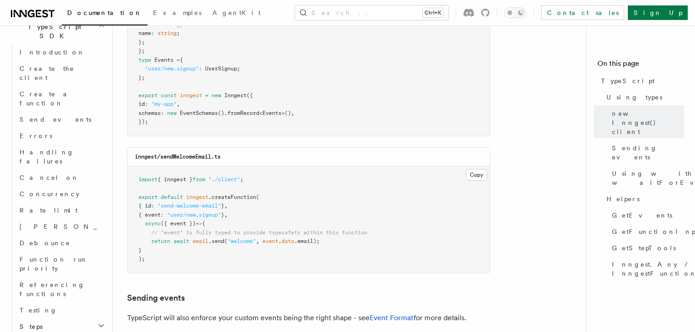
click at [242, 206] on pre "import { inngest } from "./client" ; export default inngest .createFunction ( {…" at bounding box center [308, 219] width 362 height 107
drag, startPoint x: 239, startPoint y: 216, endPoint x: 147, endPoint y: 216, distance: 92.6
click at [147, 216] on span "{ event : "user/new.signup" } ," at bounding box center [182, 214] width 89 height 6
drag, startPoint x: 147, startPoint y: 216, endPoint x: 332, endPoint y: 215, distance: 185.6
click at [332, 215] on pre "import { inngest } from "./client" ; export default inngest .createFunction ( {…" at bounding box center [308, 219] width 362 height 107
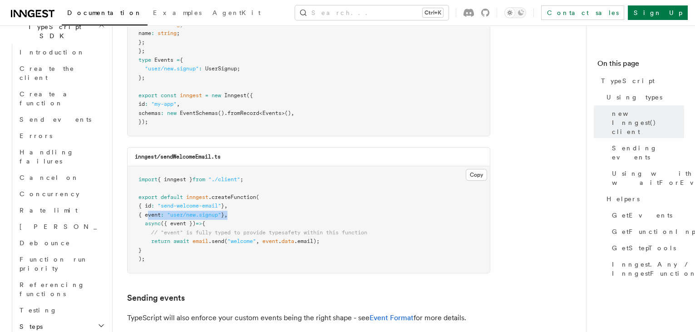
click at [344, 174] on pre "import { inngest } from "./client" ; export default inngest .createFunction ( {…" at bounding box center [308, 219] width 362 height 107
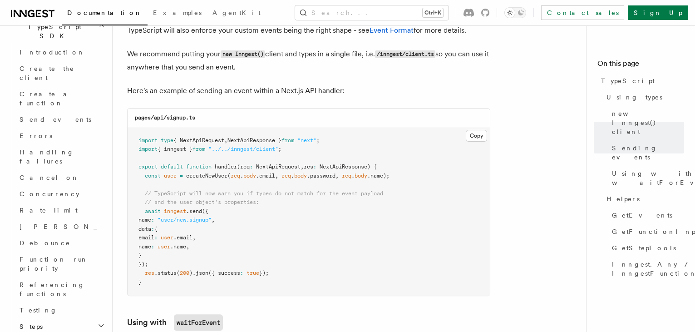
scroll to position [701, 0]
click at [402, 173] on pre "import type { NextApiRequest , NextApiResponse } from "next" ; import { inngest…" at bounding box center [308, 210] width 362 height 169
drag, startPoint x: 143, startPoint y: 206, endPoint x: 157, endPoint y: 261, distance: 56.6
click at [157, 261] on pre "import type { NextApiRequest , NextApiResponse } from "next" ; import { inngest…" at bounding box center [308, 210] width 362 height 169
click at [390, 241] on pre "import type { NextApiRequest , NextApiResponse } from "next" ; import { inngest…" at bounding box center [308, 210] width 362 height 169
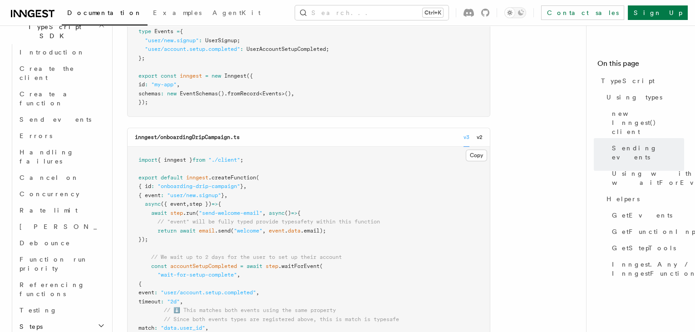
scroll to position [1185, 0]
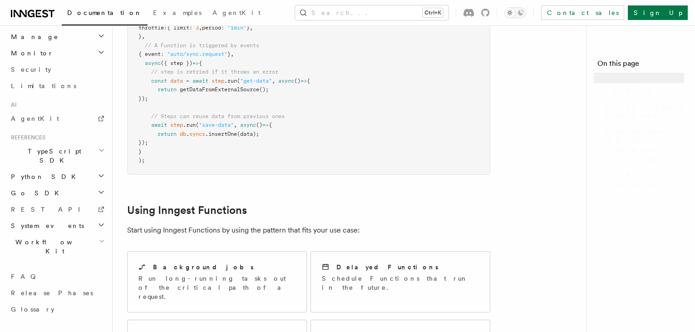
scroll to position [394, 0]
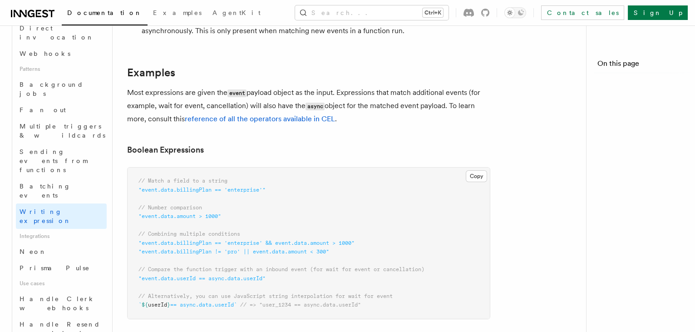
scroll to position [618, 0]
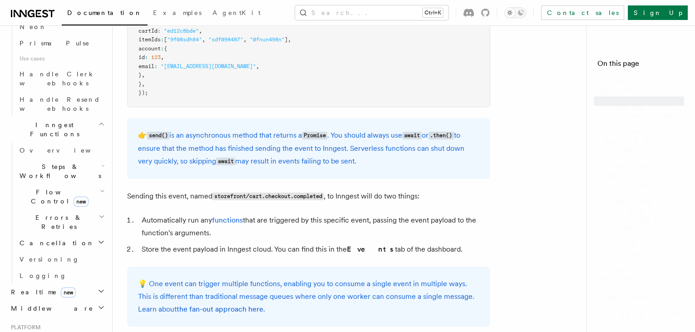
scroll to position [2351, 0]
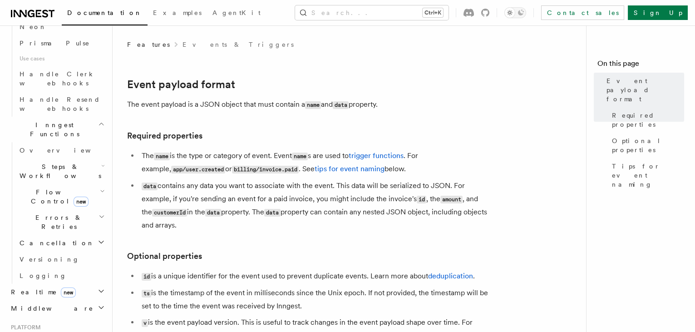
scroll to position [505, 0]
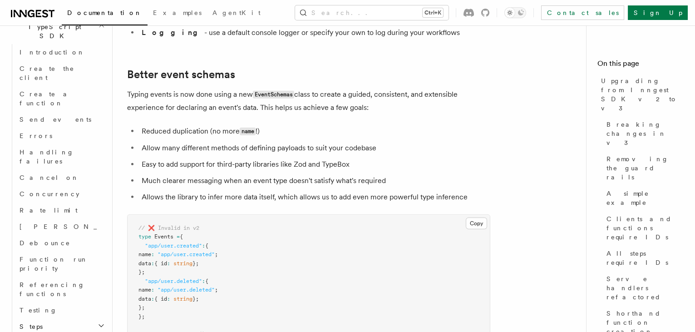
scroll to position [5149, 0]
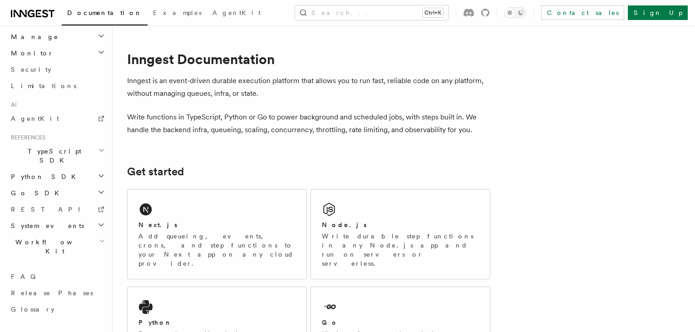
scroll to position [394, 0]
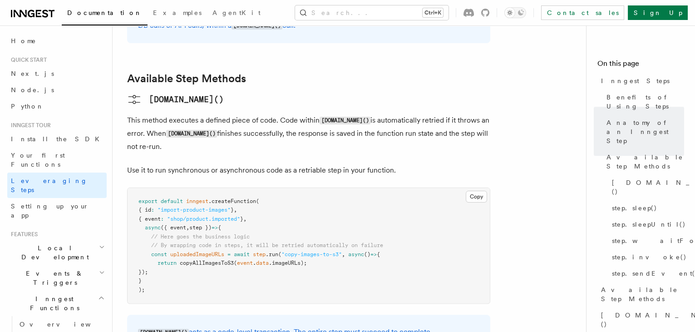
scroll to position [742, 0]
